Goal: Information Seeking & Learning: Learn about a topic

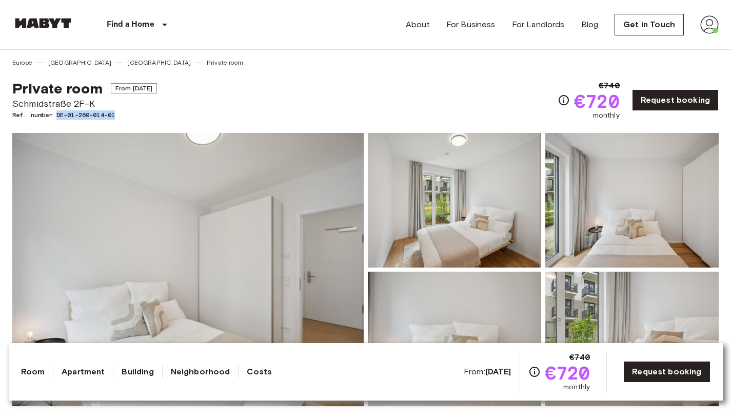
drag, startPoint x: 120, startPoint y: 114, endPoint x: 58, endPoint y: 115, distance: 62.1
click at [58, 115] on span "Ref. number DE-01-260-014-01" at bounding box center [84, 114] width 145 height 9
copy span "DE-01-260-014-01"
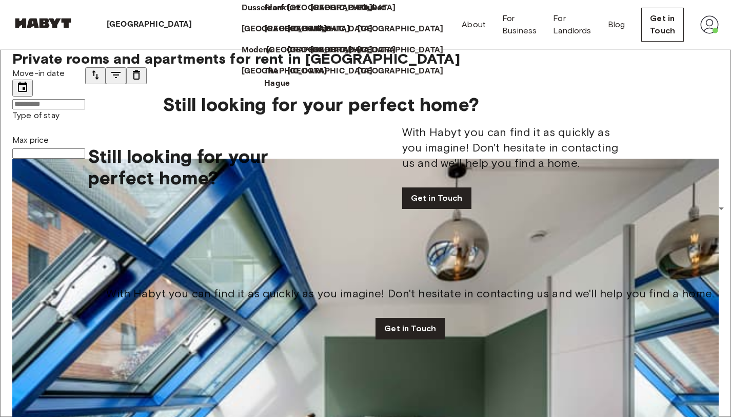
click at [266, 56] on p "[GEOGRAPHIC_DATA]" at bounding box center [309, 50] width 86 height 12
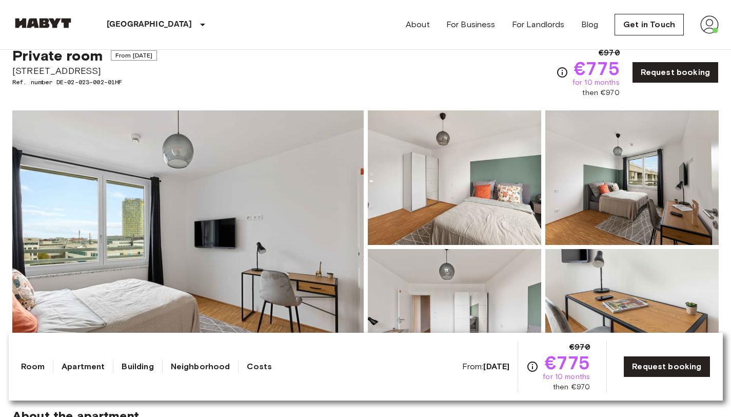
scroll to position [52, 0]
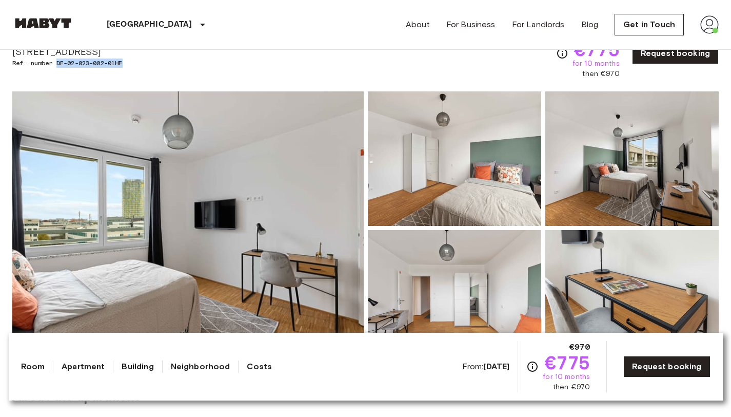
drag, startPoint x: 126, startPoint y: 62, endPoint x: 59, endPoint y: 64, distance: 67.2
click at [59, 64] on span "Ref. number DE-02-023-002-01HF" at bounding box center [84, 62] width 145 height 9
copy span "DE-02-023-002-01HF"
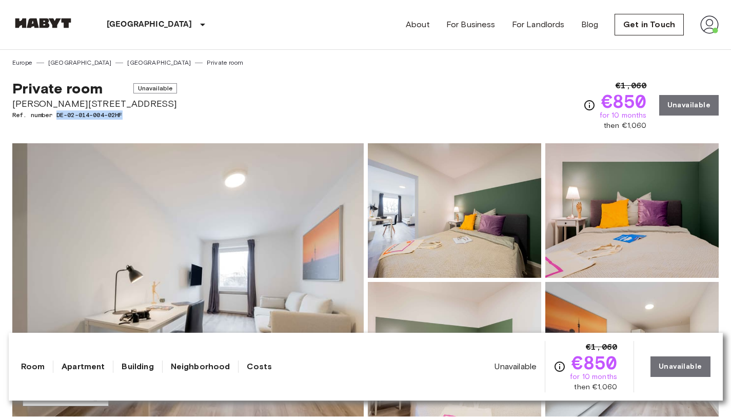
drag, startPoint x: 126, startPoint y: 114, endPoint x: 58, endPoint y: 115, distance: 67.2
click at [58, 115] on span "Ref. number DE-02-014-004-02HF" at bounding box center [94, 114] width 165 height 9
copy span "DE-02-014-004-02HF"
